Goal: Task Accomplishment & Management: Use online tool/utility

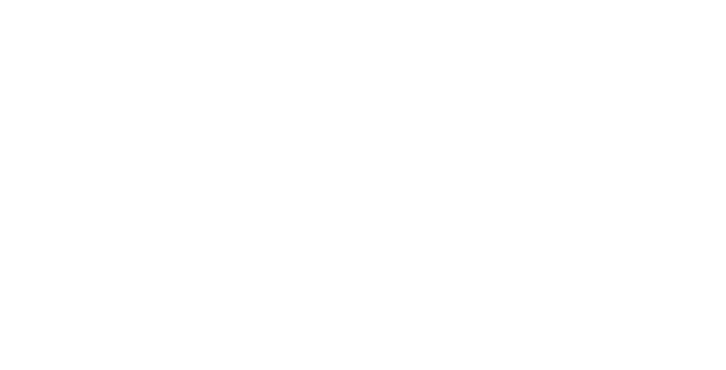
select select "Song"
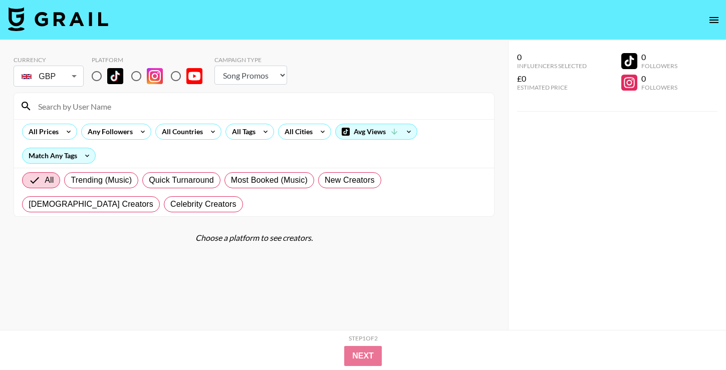
click at [152, 147] on div "All Prices Any Followers All Countries All Tags All Cities Avg Views Match Any …" at bounding box center [254, 143] width 480 height 49
click at [86, 155] on icon at bounding box center [87, 156] width 4 height 3
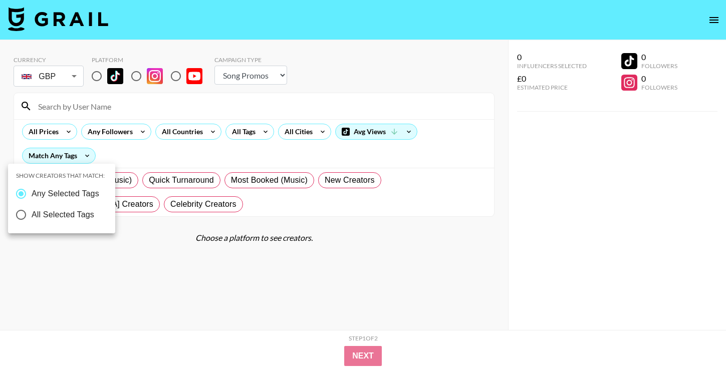
click at [129, 153] on div at bounding box center [363, 185] width 726 height 370
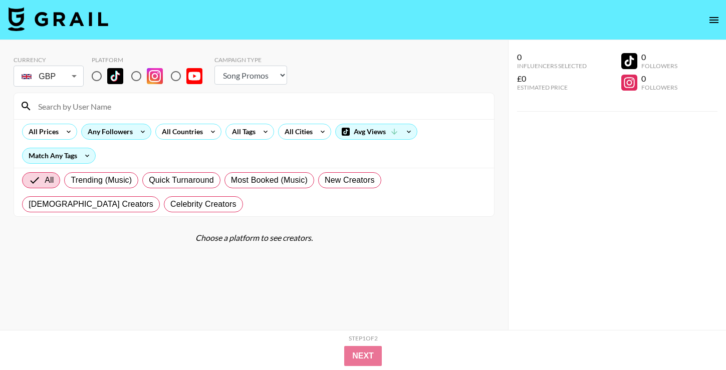
click at [127, 132] on div "Any Followers" at bounding box center [108, 131] width 53 height 15
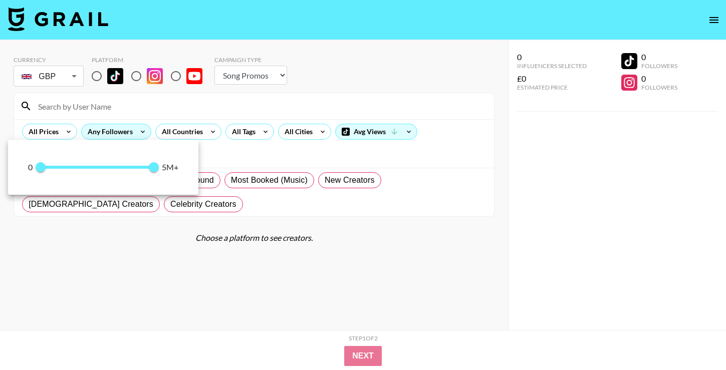
click at [127, 132] on div at bounding box center [363, 185] width 726 height 370
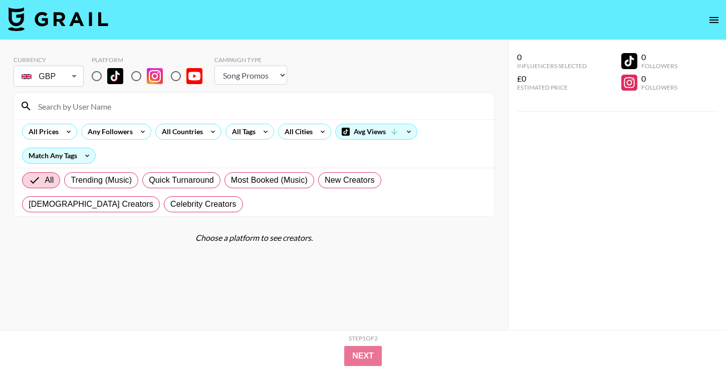
click at [142, 153] on div "All Prices Any Followers All Countries All Tags All Cities Avg Views Match Any …" at bounding box center [254, 143] width 480 height 49
click at [97, 66] on input "radio" at bounding box center [96, 76] width 21 height 21
radio input "true"
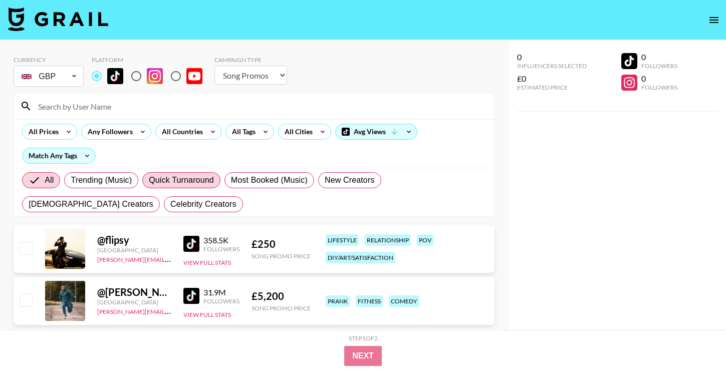
click at [183, 177] on span "Quick Turnaround" at bounding box center [181, 180] width 65 height 12
click at [149, 180] on input "Quick Turnaround" at bounding box center [149, 180] width 0 height 0
radio input "true"
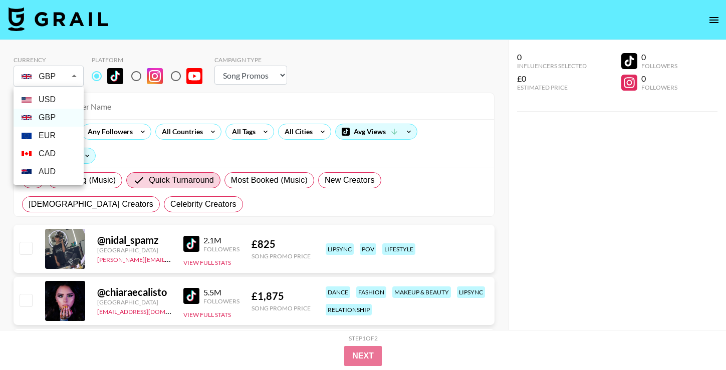
click at [59, 105] on li "USD" at bounding box center [49, 100] width 70 height 18
type input "USD"
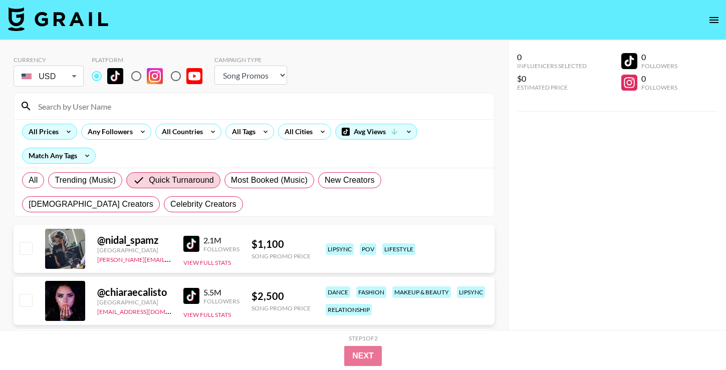
click at [54, 139] on div "All Prices" at bounding box center [42, 131] width 38 height 15
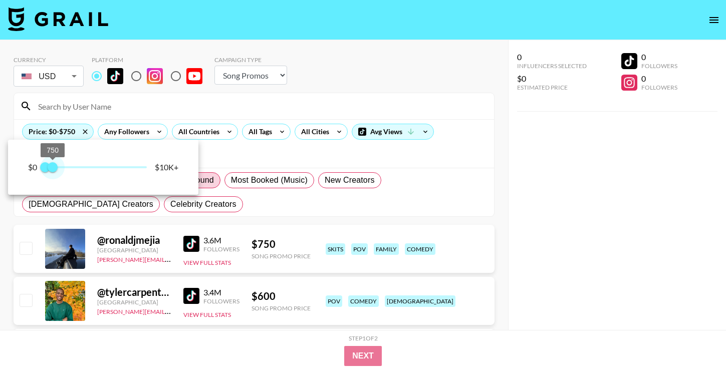
type input "1000"
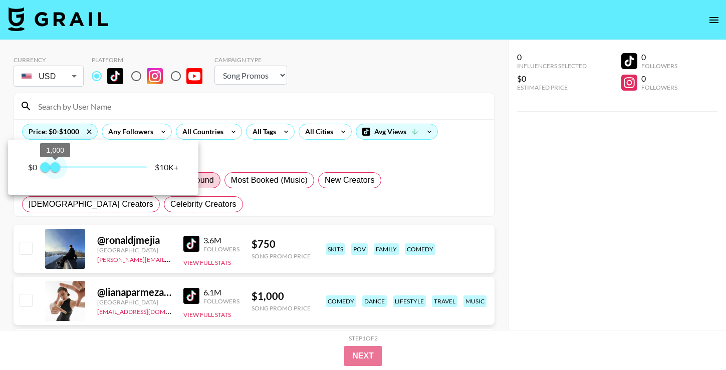
drag, startPoint x: 148, startPoint y: 168, endPoint x: 55, endPoint y: 169, distance: 93.2
click at [55, 169] on span "1,000" at bounding box center [55, 167] width 10 height 10
click at [238, 158] on div at bounding box center [363, 185] width 726 height 370
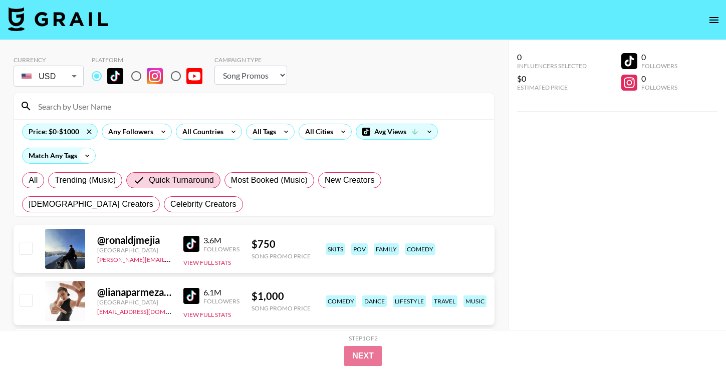
click at [85, 151] on icon at bounding box center [87, 155] width 16 height 15
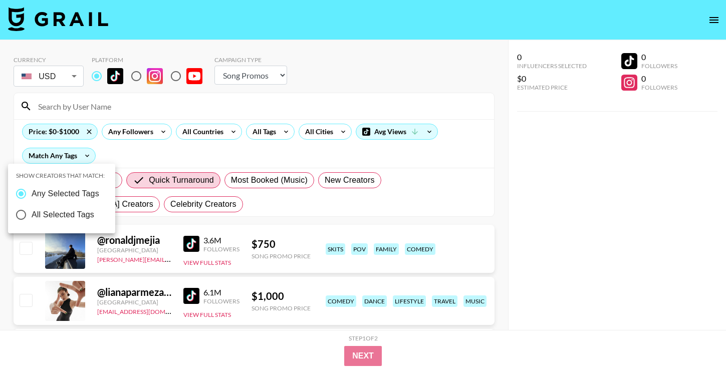
click at [136, 153] on div at bounding box center [363, 185] width 726 height 370
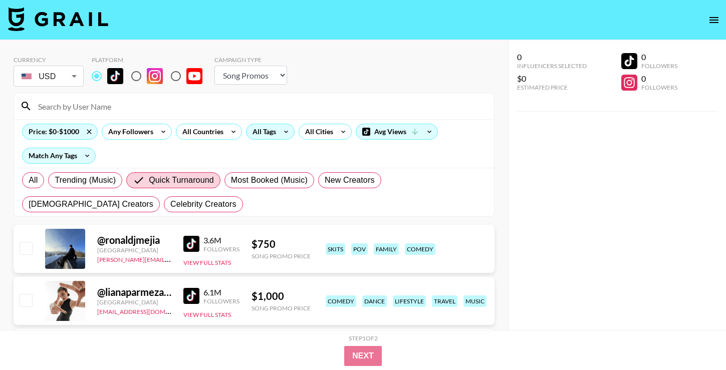
click at [280, 133] on icon at bounding box center [286, 131] width 16 height 15
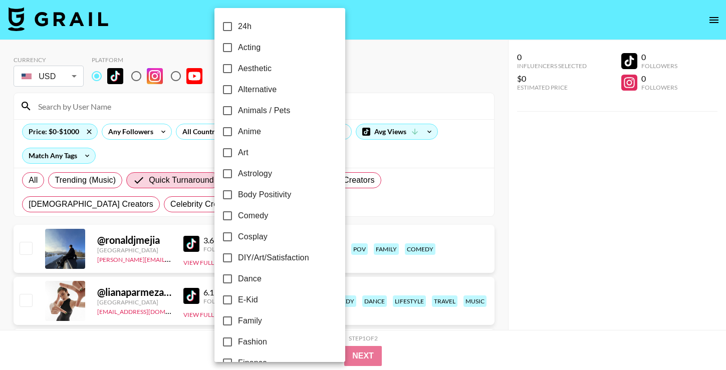
click at [186, 160] on div at bounding box center [363, 185] width 726 height 370
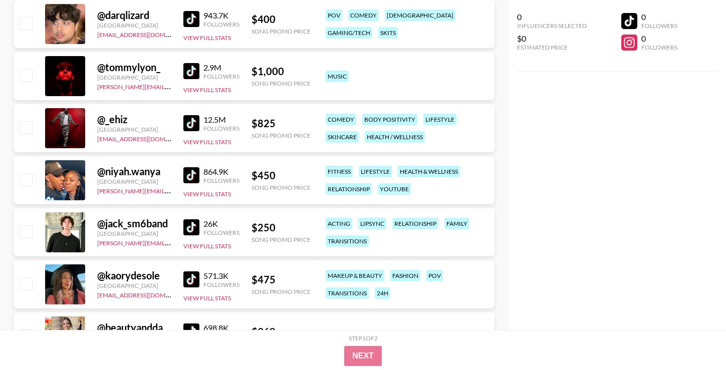
scroll to position [2379, 0]
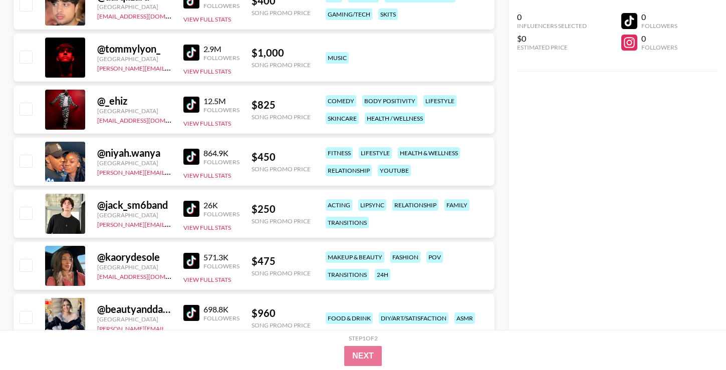
click at [195, 154] on img at bounding box center [191, 157] width 16 height 16
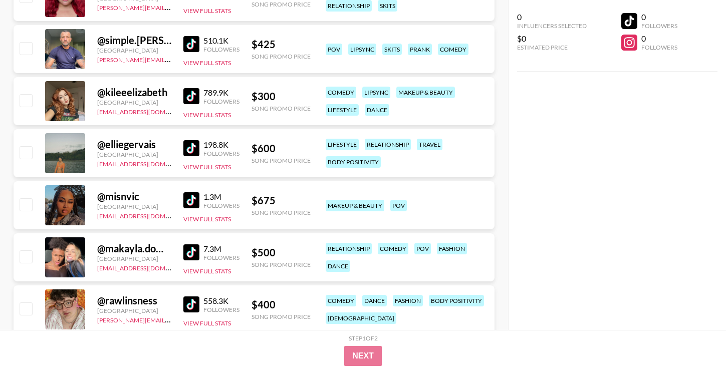
scroll to position [3026, 0]
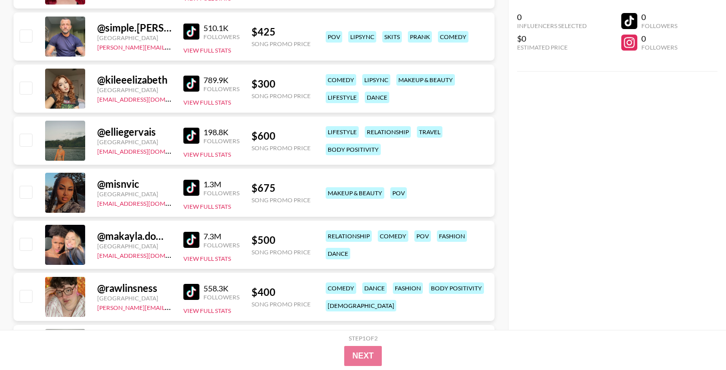
click at [193, 183] on img at bounding box center [191, 188] width 16 height 16
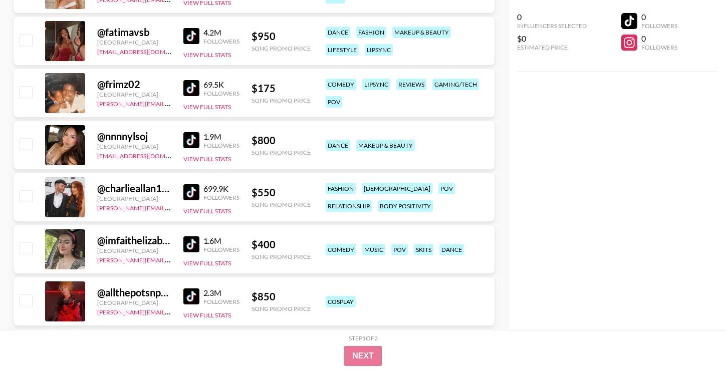
scroll to position [0, 0]
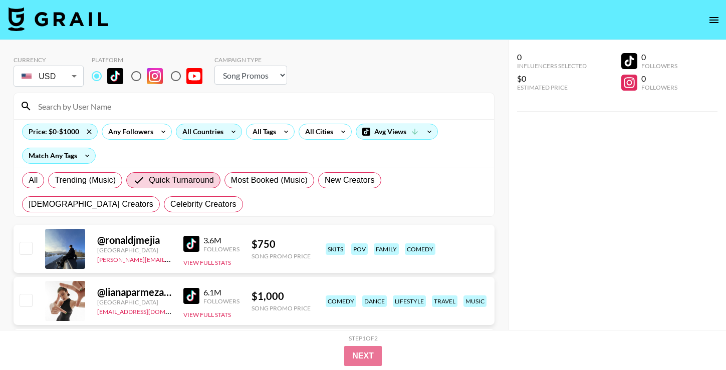
click at [222, 132] on div "All Countries" at bounding box center [200, 131] width 49 height 15
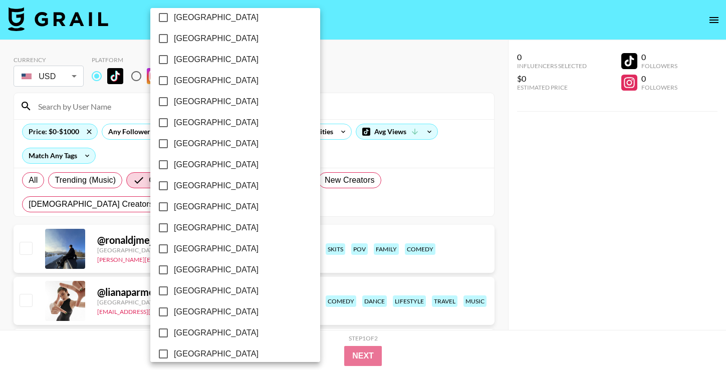
scroll to position [798, 0]
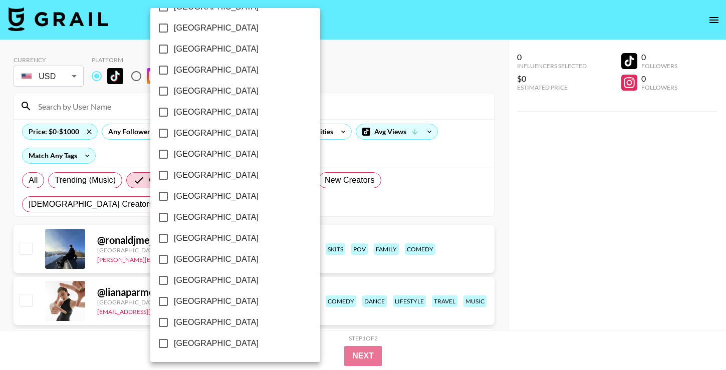
click at [165, 323] on input "[GEOGRAPHIC_DATA]" at bounding box center [163, 322] width 21 height 21
checkbox input "true"
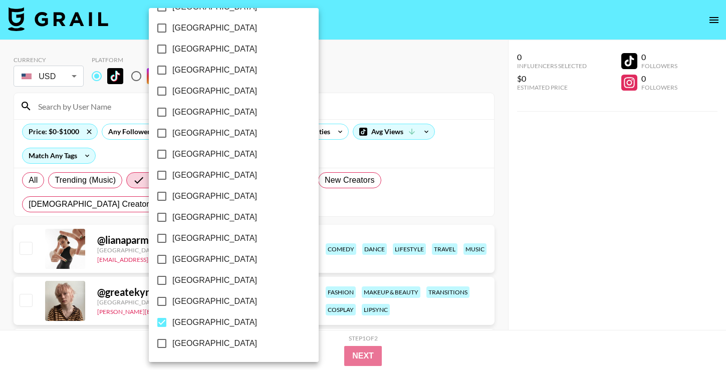
click at [285, 211] on div at bounding box center [363, 185] width 726 height 370
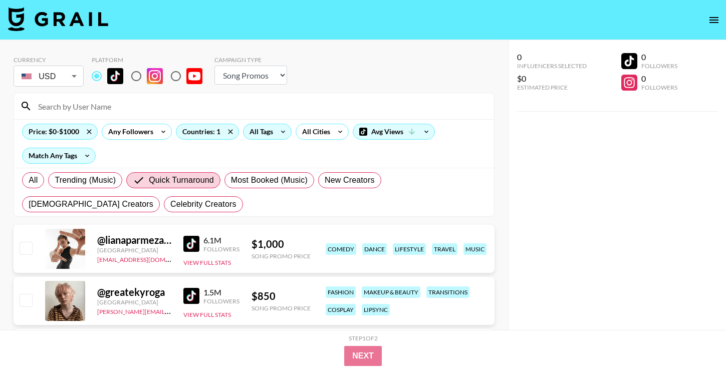
click at [262, 129] on div "All Tags" at bounding box center [259, 131] width 32 height 15
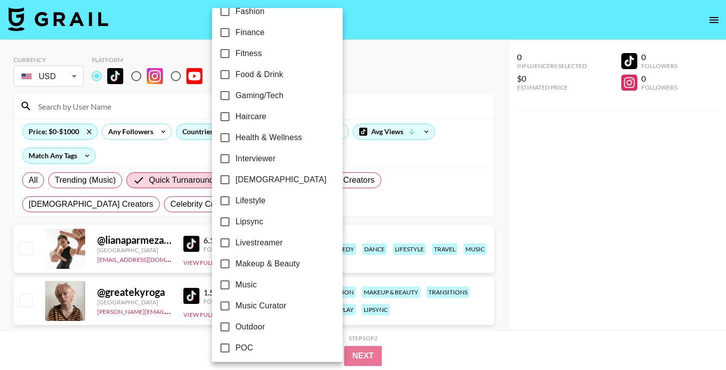
scroll to position [352, 0]
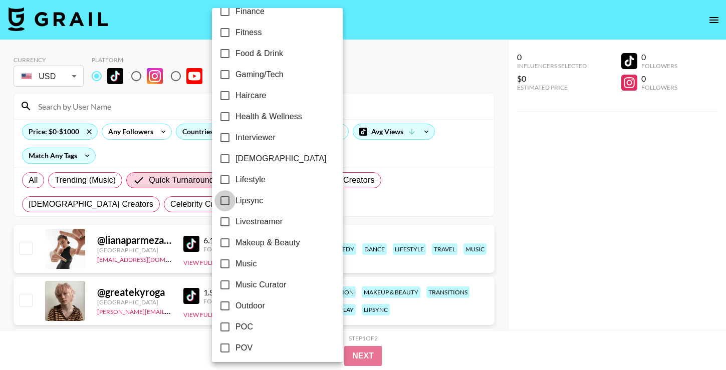
click at [226, 199] on input "Lipsync" at bounding box center [224, 200] width 21 height 21
checkbox input "true"
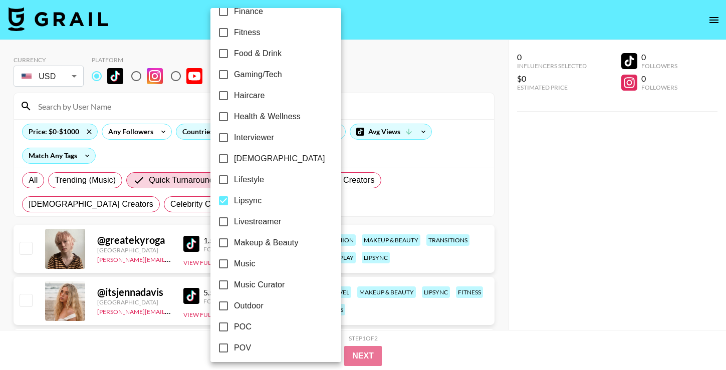
click at [224, 240] on input "Makeup & Beauty" at bounding box center [223, 242] width 21 height 21
checkbox input "true"
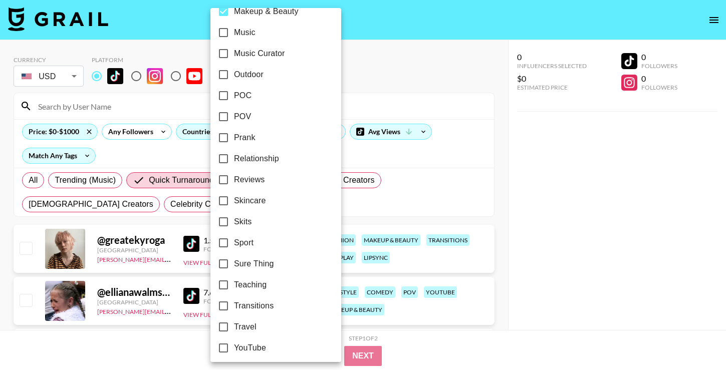
scroll to position [584, 0]
click at [224, 156] on input "Relationship" at bounding box center [223, 158] width 21 height 21
checkbox input "true"
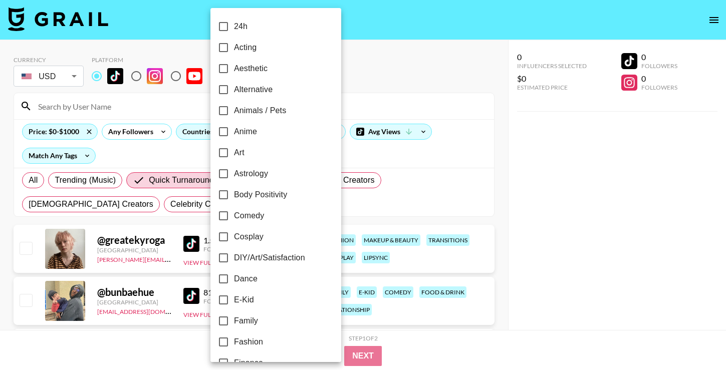
scroll to position [7, 0]
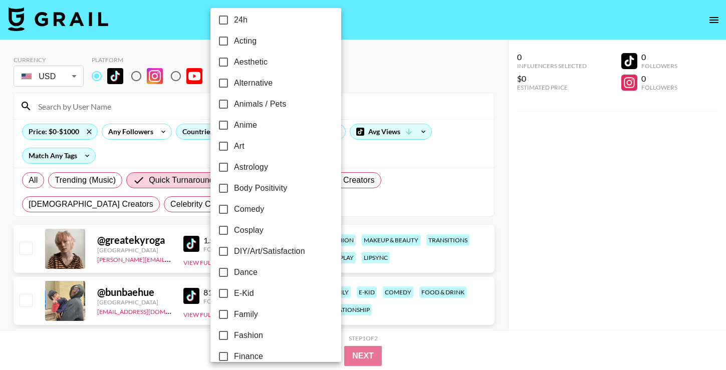
click at [226, 212] on input "Comedy" at bounding box center [223, 209] width 21 height 21
checkbox input "true"
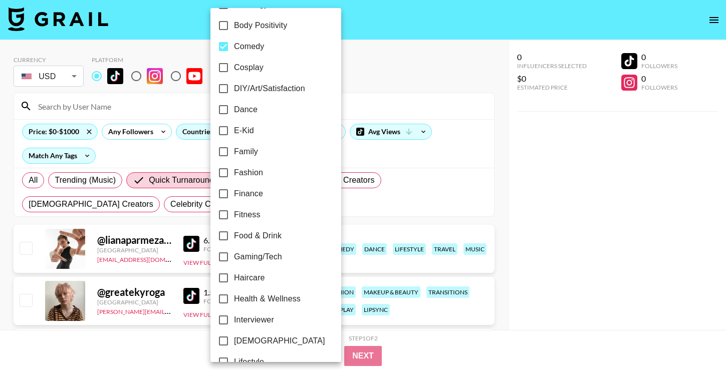
scroll to position [174, 0]
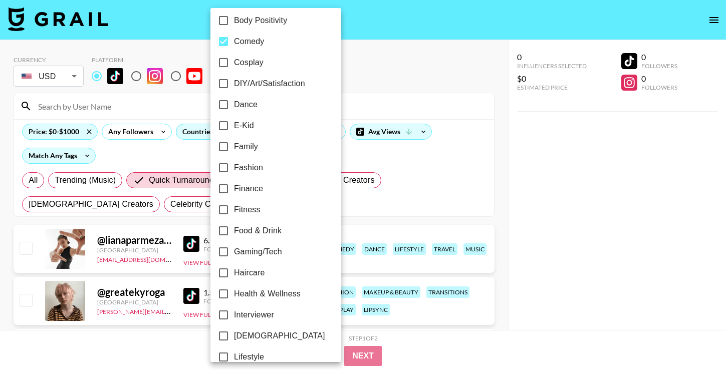
click at [182, 199] on div at bounding box center [363, 185] width 726 height 370
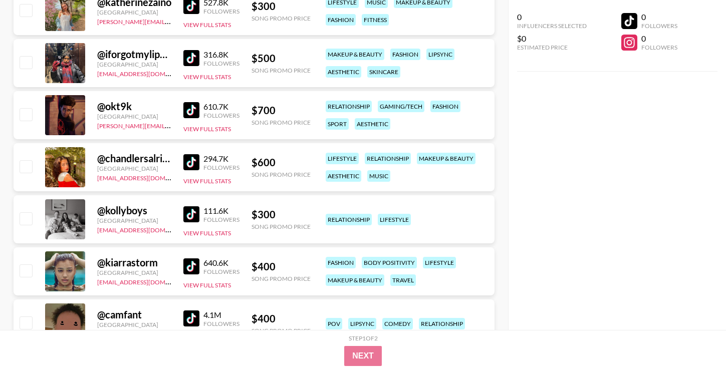
scroll to position [1852, 0]
click at [192, 264] on img at bounding box center [191, 267] width 16 height 16
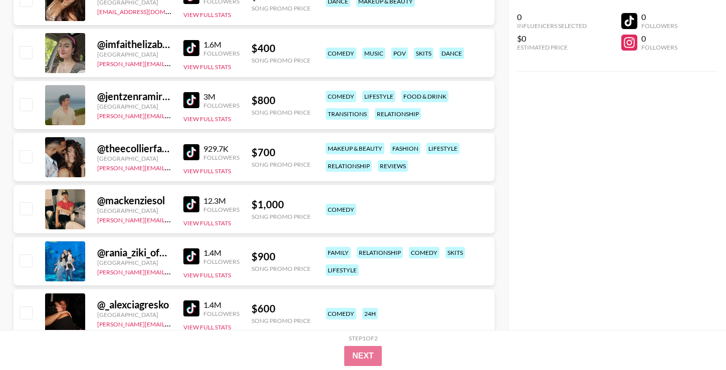
scroll to position [644, 0]
